Goal: Obtain resource: Obtain resource

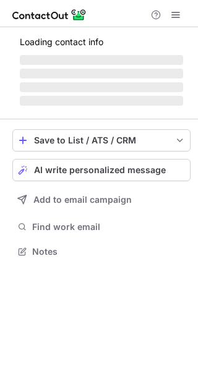
scroll to position [270, 198]
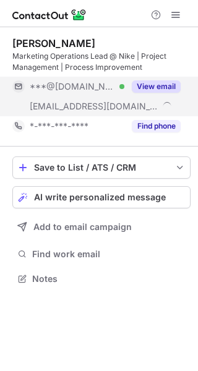
click at [146, 83] on button "View email" at bounding box center [156, 86] width 49 height 12
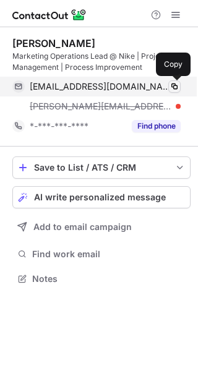
click at [177, 90] on span at bounding box center [174, 87] width 10 height 10
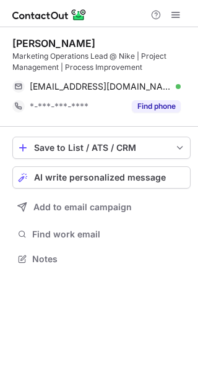
scroll to position [250, 198]
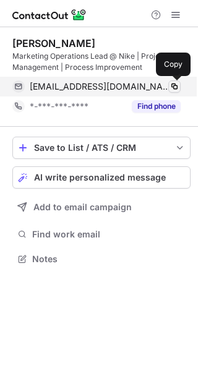
click at [171, 87] on span at bounding box center [174, 87] width 10 height 10
